Goal: Navigation & Orientation: Find specific page/section

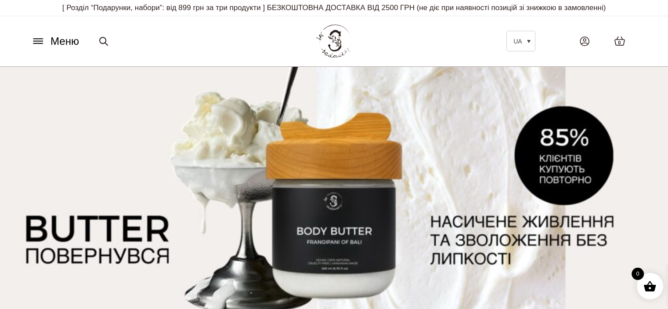
click at [43, 42] on icon at bounding box center [38, 40] width 14 height 9
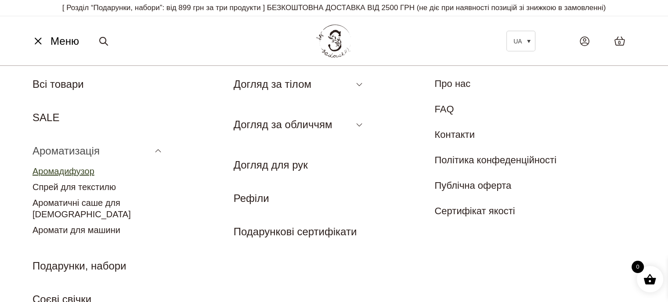
click at [65, 170] on link "Аромадифузор" at bounding box center [63, 171] width 62 height 10
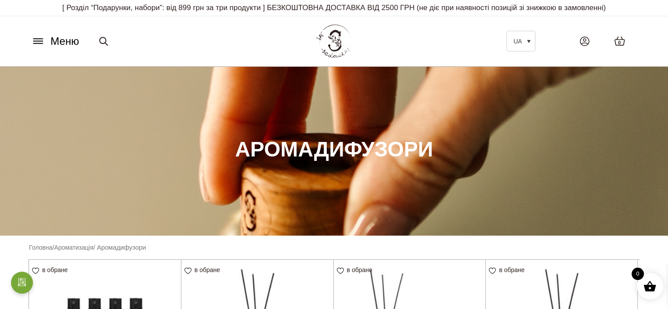
click at [39, 40] on icon at bounding box center [38, 40] width 14 height 9
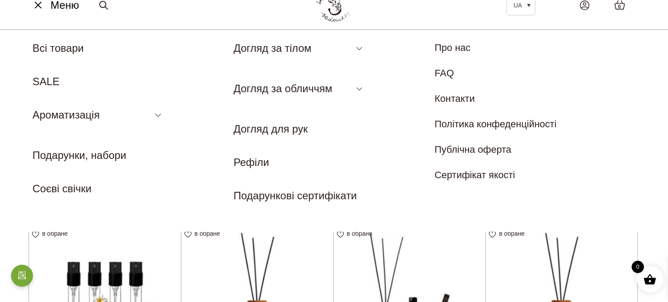
scroll to position [88, 0]
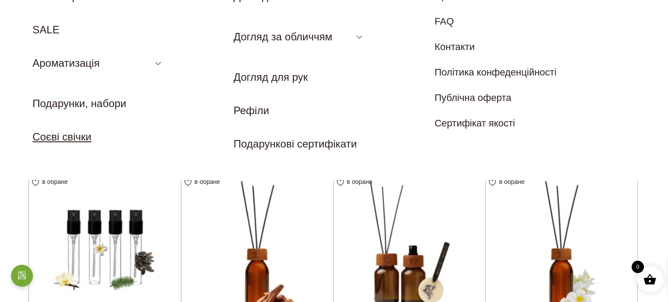
click at [81, 137] on link "Соєві свічки" at bounding box center [61, 137] width 59 height 12
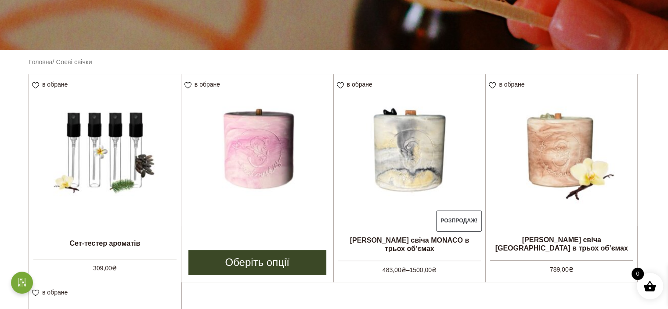
scroll to position [238, 0]
